Goal: Entertainment & Leisure: Consume media (video, audio)

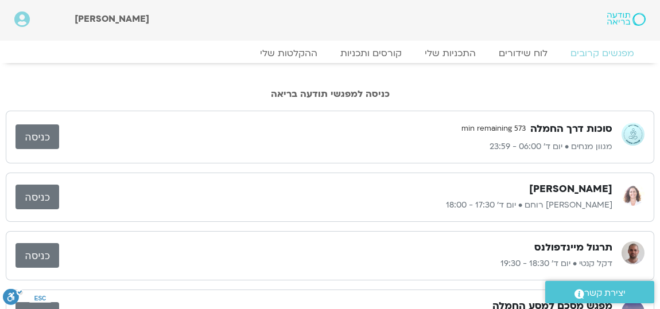
click at [48, 141] on link "כניסה" at bounding box center [37, 136] width 44 height 25
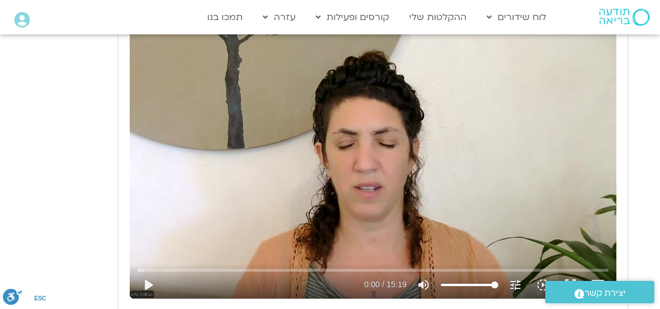
scroll to position [677, 0]
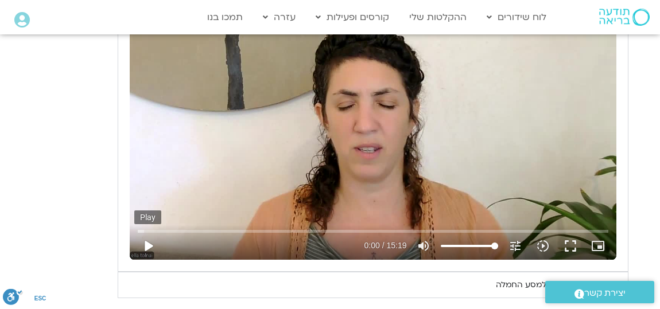
click at [146, 241] on button "play_arrow" at bounding box center [148, 246] width 28 height 28
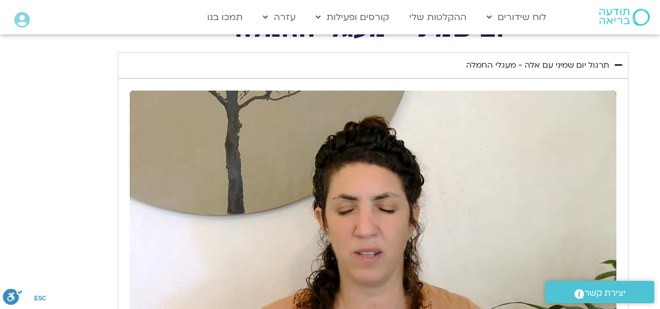
scroll to position [625, 0]
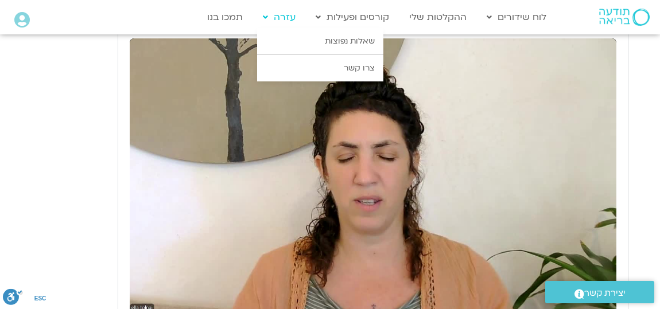
type input "811.844724"
